Goal: Information Seeking & Learning: Learn about a topic

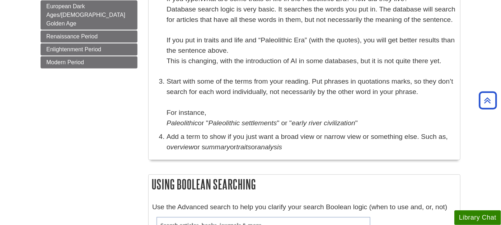
scroll to position [40, 0]
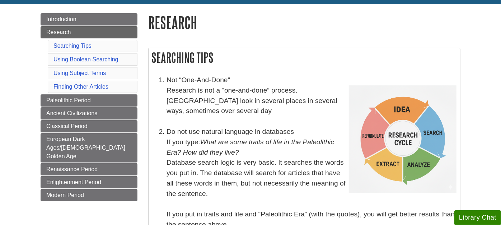
scroll to position [80, 0]
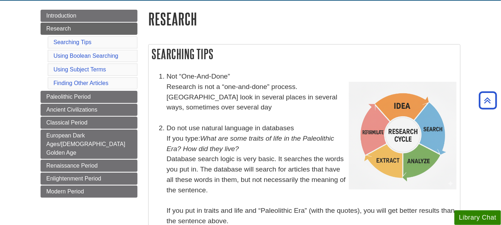
drag, startPoint x: 263, startPoint y: 69, endPoint x: 263, endPoint y: 91, distance: 21.9
click at [263, 91] on div "Searching Tips Not “One-And-Done” Research is not a “one-and-done” process. bYo…" at bounding box center [304, 187] width 312 height 287
drag, startPoint x: 263, startPoint y: 91, endPoint x: 230, endPoint y: 27, distance: 72.3
click at [230, 27] on h1 "Research" at bounding box center [304, 19] width 312 height 18
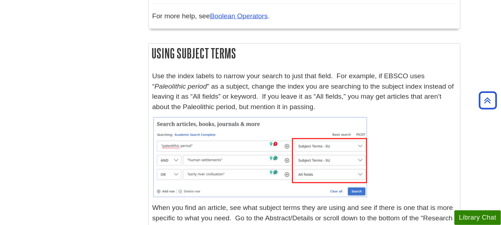
scroll to position [37, 0]
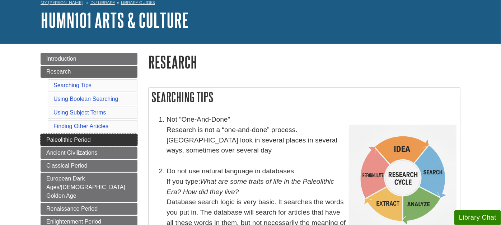
click at [71, 137] on span "Paleolithic Period" at bounding box center [68, 140] width 44 height 6
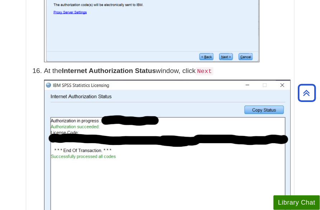
scroll to position [2113, 0]
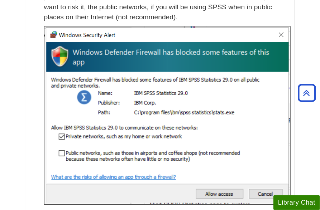
scroll to position [2711, 0]
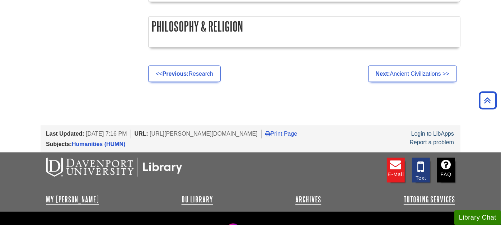
scroll to position [612, 0]
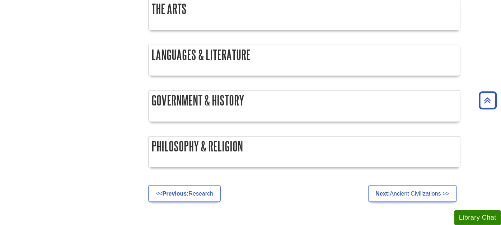
drag, startPoint x: 434, startPoint y: 202, endPoint x: 432, endPoint y: 198, distance: 4.2
